Goal: Task Accomplishment & Management: Use online tool/utility

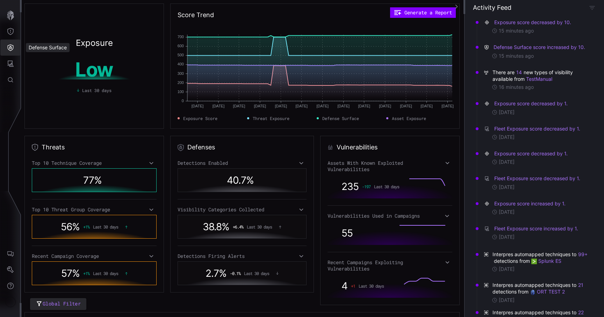
click at [13, 45] on icon "Defense Surface" at bounding box center [10, 47] width 7 height 7
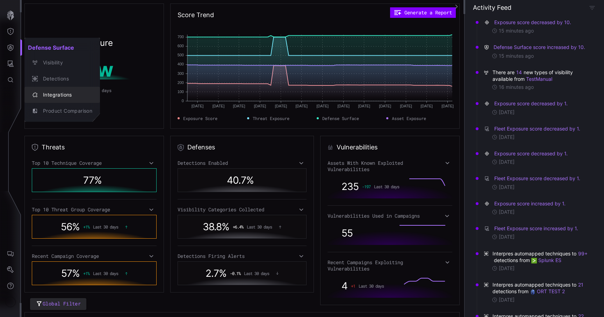
click at [59, 94] on div "Integrations" at bounding box center [66, 95] width 53 height 9
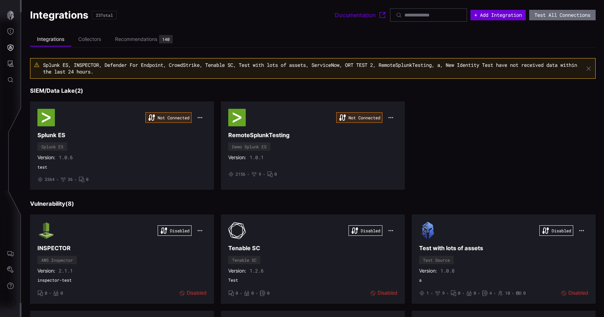
click at [488, 10] on button "+ Add Integration" at bounding box center [498, 15] width 55 height 10
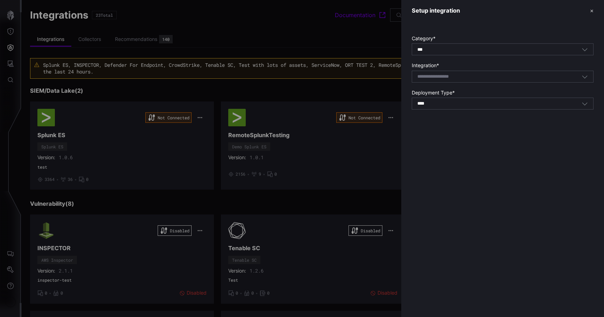
click at [469, 75] on div "Select integration" at bounding box center [500, 76] width 164 height 6
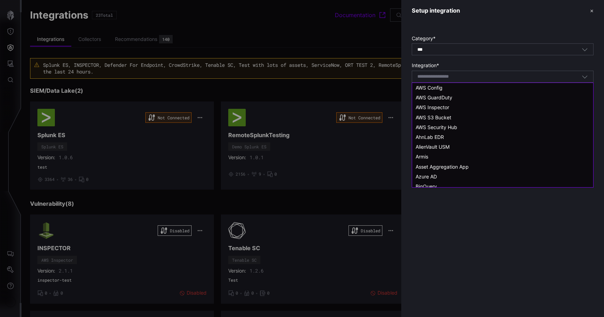
click at [467, 77] on input at bounding box center [443, 77] width 50 height 6
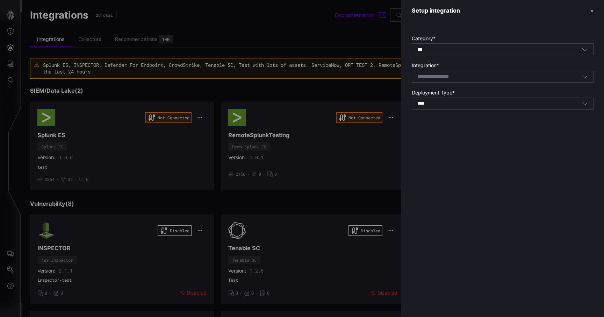
click at [321, 36] on div at bounding box center [302, 158] width 604 height 317
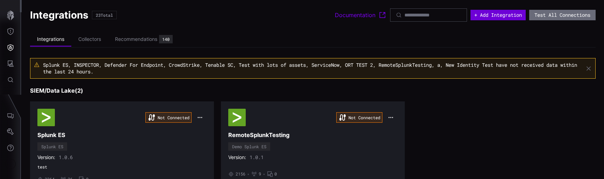
click at [491, 13] on button "+ Add Integration" at bounding box center [498, 15] width 55 height 10
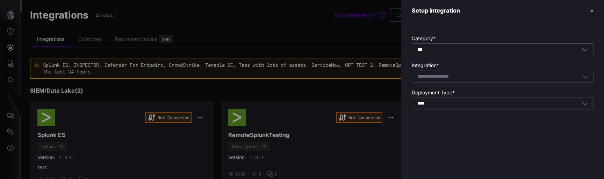
click at [141, 85] on div at bounding box center [302, 89] width 604 height 179
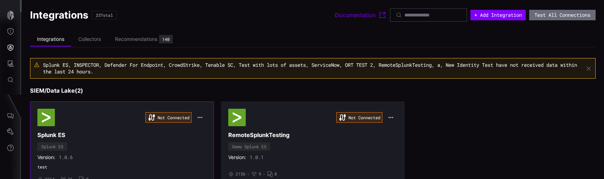
click at [93, 109] on div "Not Connected" at bounding box center [121, 117] width 169 height 17
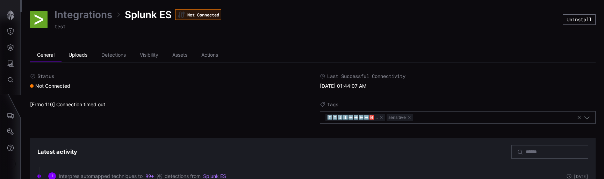
click at [81, 54] on li "Uploads" at bounding box center [78, 55] width 33 height 14
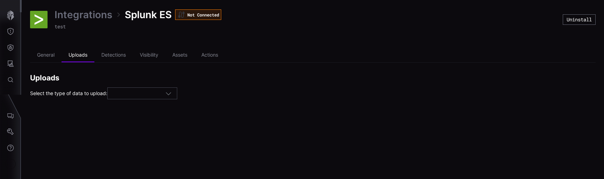
click at [87, 20] on link "Integrations" at bounding box center [84, 14] width 58 height 13
